Goal: Task Accomplishment & Management: Manage account settings

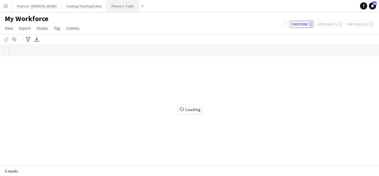
click at [107, 8] on button "Promo 1 - Faith Close" at bounding box center [123, 6] width 32 height 12
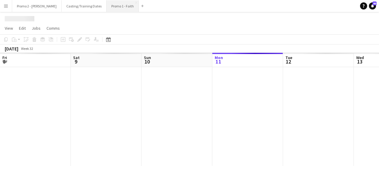
scroll to position [0, 142]
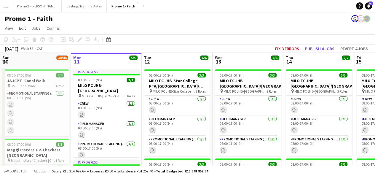
click at [5, 3] on button "Menu" at bounding box center [6, 6] width 12 height 12
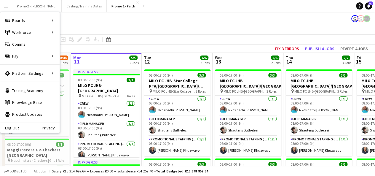
click at [7, 7] on app-icon "Menu" at bounding box center [6, 6] width 5 height 5
click at [104, 33] on link "My Workforce" at bounding box center [89, 32] width 59 height 12
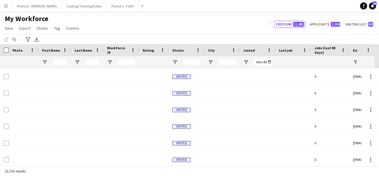
type input "****"
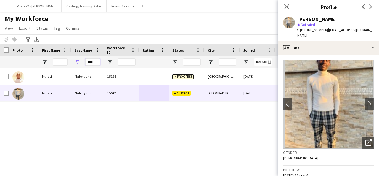
drag, startPoint x: 88, startPoint y: 60, endPoint x: 180, endPoint y: 64, distance: 92.2
click at [180, 64] on div "****" at bounding box center [321, 62] width 642 height 12
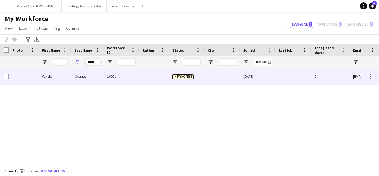
type input "*****"
click at [181, 71] on div "In progress" at bounding box center [187, 76] width 36 height 16
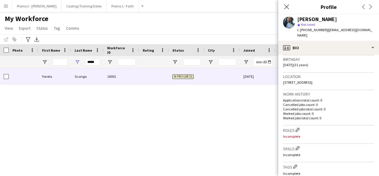
scroll to position [127, 0]
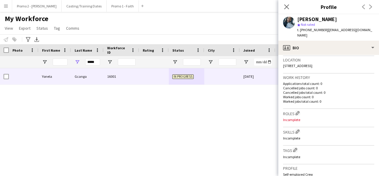
drag, startPoint x: 373, startPoint y: 114, endPoint x: 371, endPoint y: 139, distance: 25.2
click at [371, 139] on app-crew-profile-bio "Open photos pop-in Gender [DEMOGRAPHIC_DATA] Birthday [DEMOGRAPHIC_DATA] (31 ye…" at bounding box center [328, 115] width 101 height 121
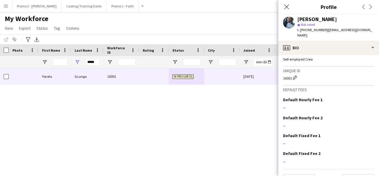
scroll to position [251, 0]
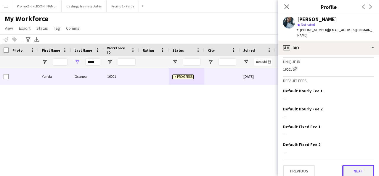
click at [366, 166] on button "Next" at bounding box center [358, 171] width 32 height 12
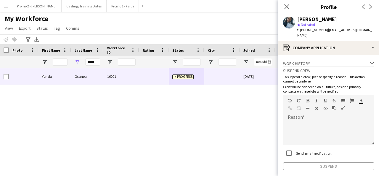
scroll to position [22, 0]
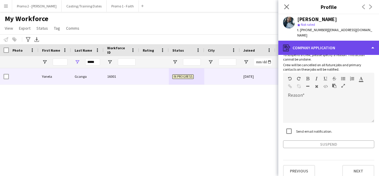
click at [340, 41] on div "register Company application" at bounding box center [328, 48] width 101 height 14
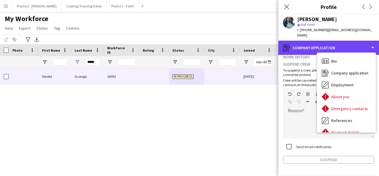
scroll to position [0, 0]
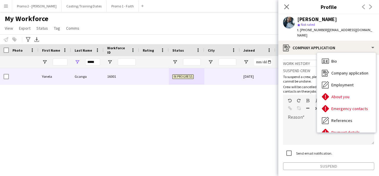
click at [225, 121] on div "Yonela Gcanga 16001 In progress [DATE] 0 [EMAIL_ADDRESS][DOMAIN_NAME]" at bounding box center [180, 114] width 361 height 93
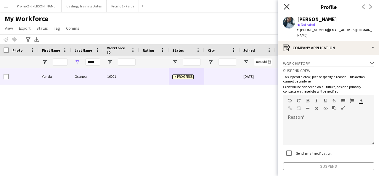
click at [284, 5] on icon "Close pop-in" at bounding box center [287, 7] width 6 height 6
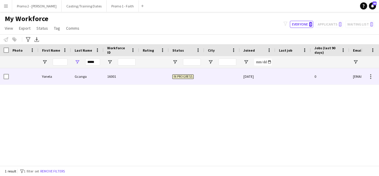
click at [168, 81] on div at bounding box center [154, 76] width 30 height 16
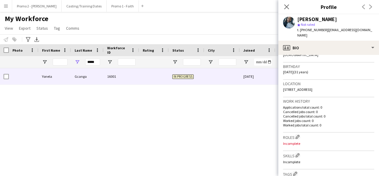
scroll to position [104, 0]
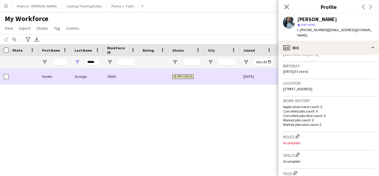
click at [97, 75] on div "Gcanga" at bounding box center [87, 76] width 33 height 16
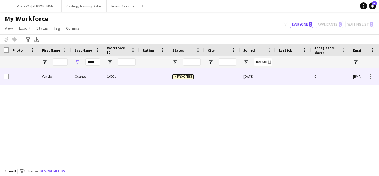
click at [110, 76] on div "16001" at bounding box center [122, 76] width 36 height 16
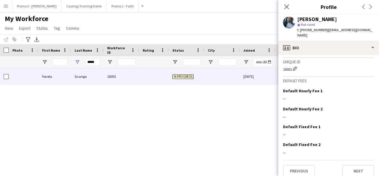
scroll to position [0, 0]
